Goal: Information Seeking & Learning: Learn about a topic

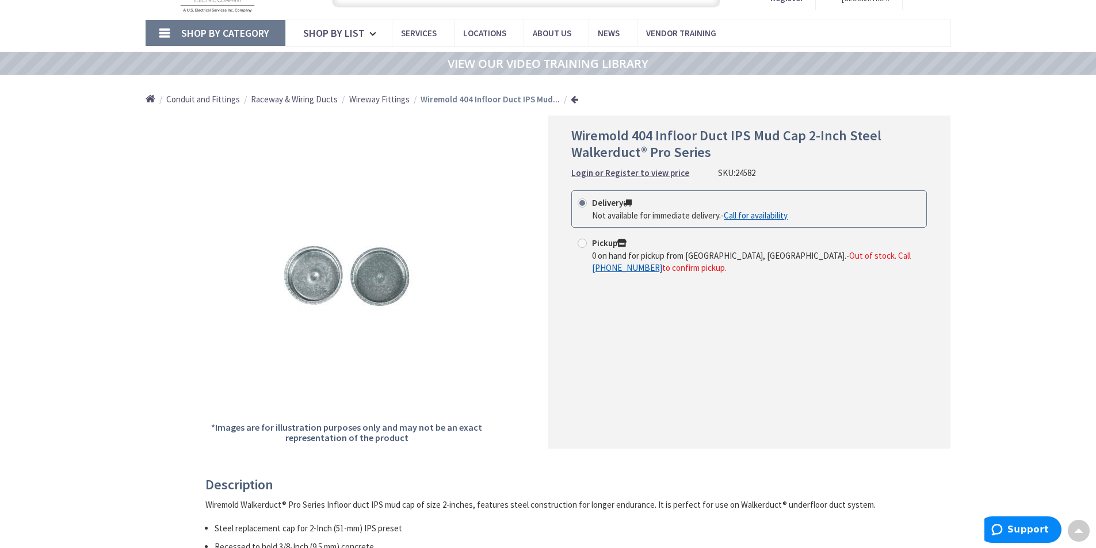
scroll to position [58, 0]
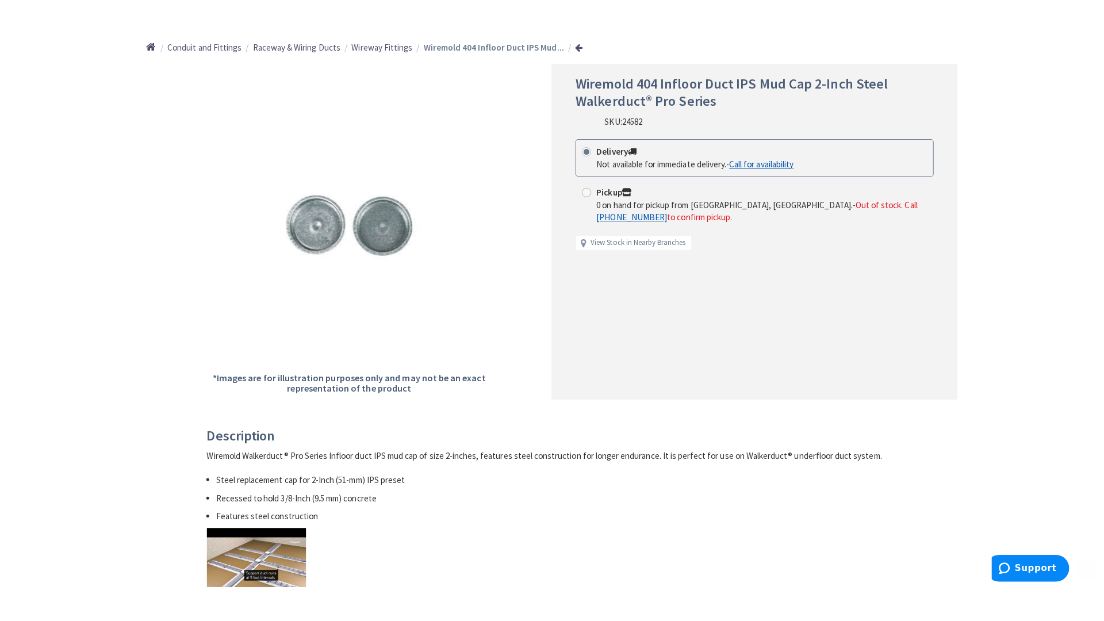
scroll to position [288, 0]
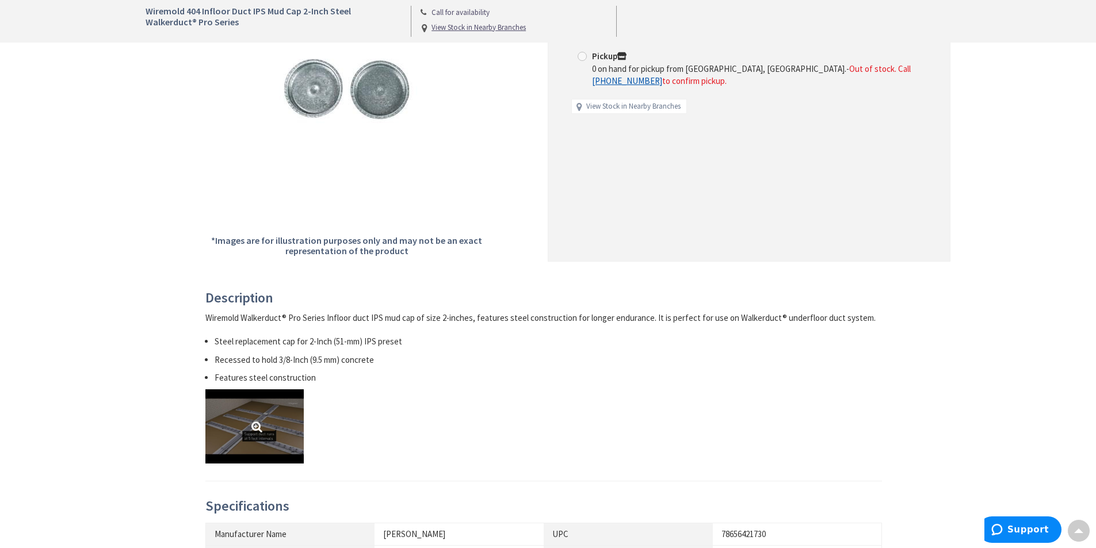
click at [258, 432] on link at bounding box center [254, 426] width 98 height 74
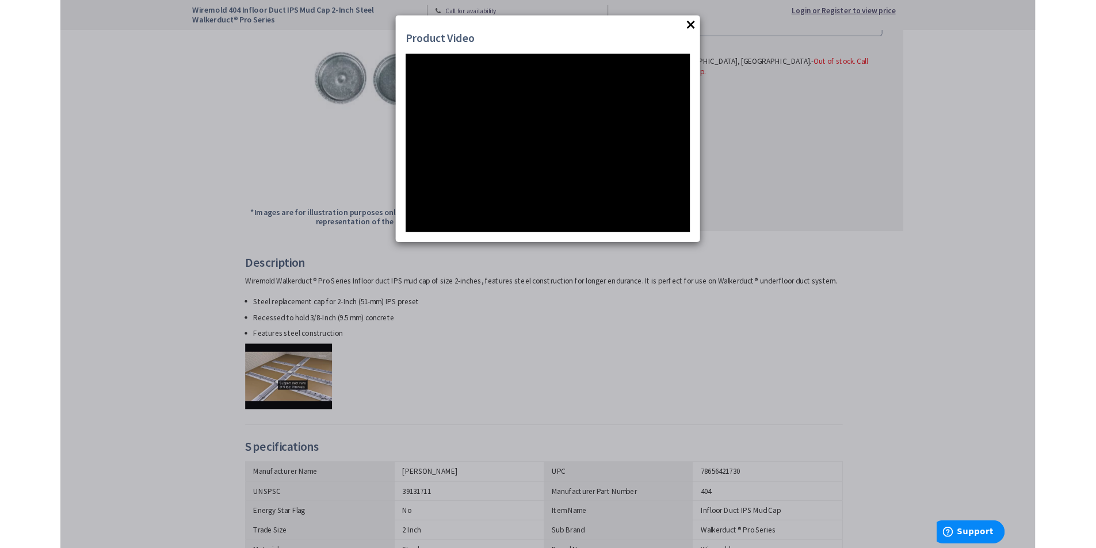
scroll to position [0, 0]
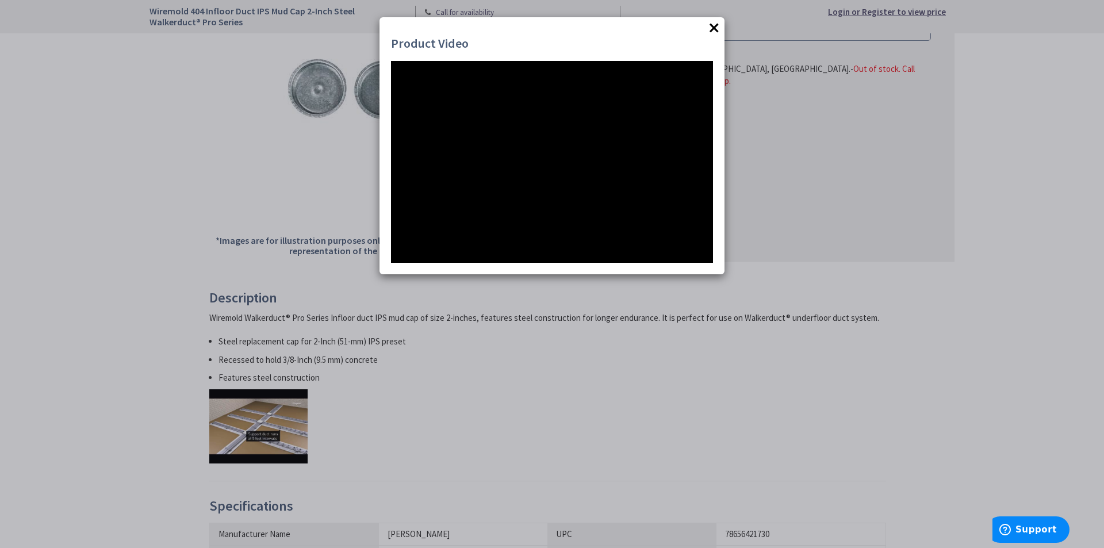
click at [714, 29] on button "×" at bounding box center [714, 27] width 17 height 17
